Goal: Navigation & Orientation: Find specific page/section

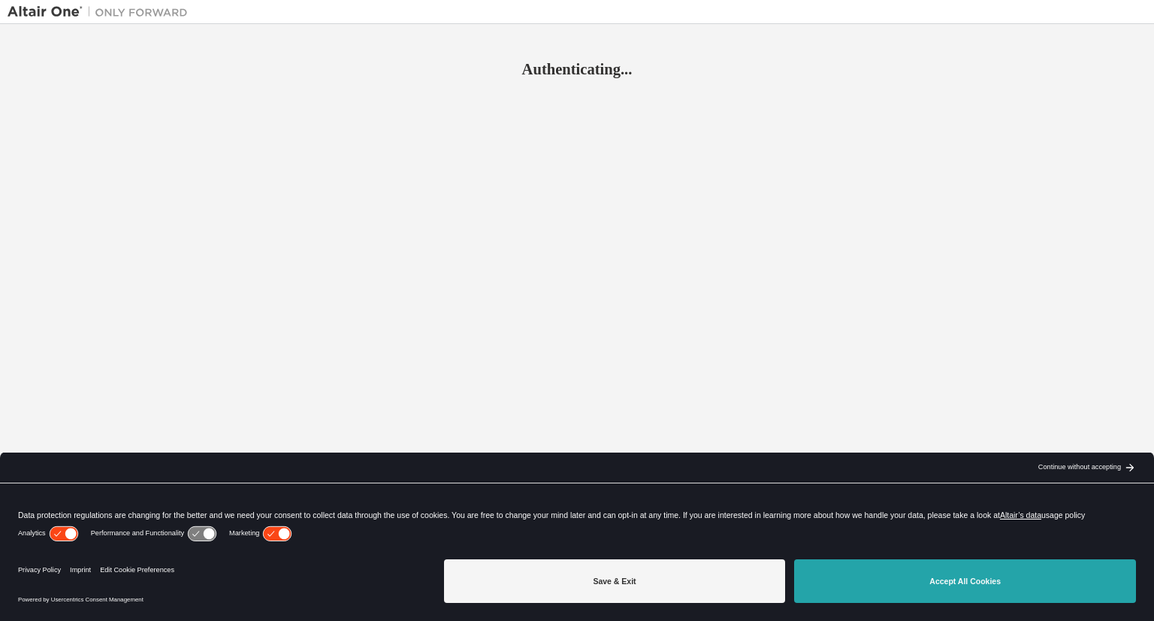
click at [885, 579] on button "Accept All Cookies" at bounding box center [965, 581] width 342 height 44
